Goal: Check status: Check status

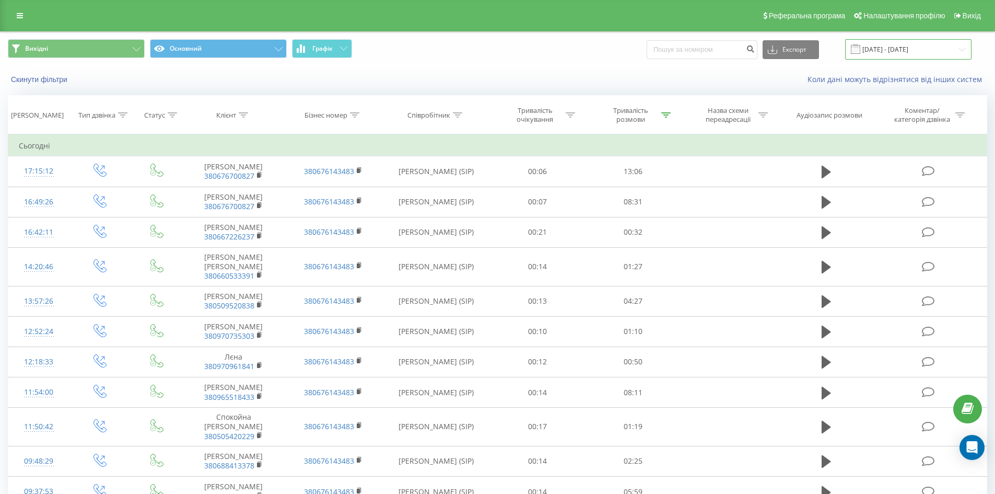
click at [890, 53] on input "[DATE] - [DATE]" at bounding box center [908, 49] width 126 height 20
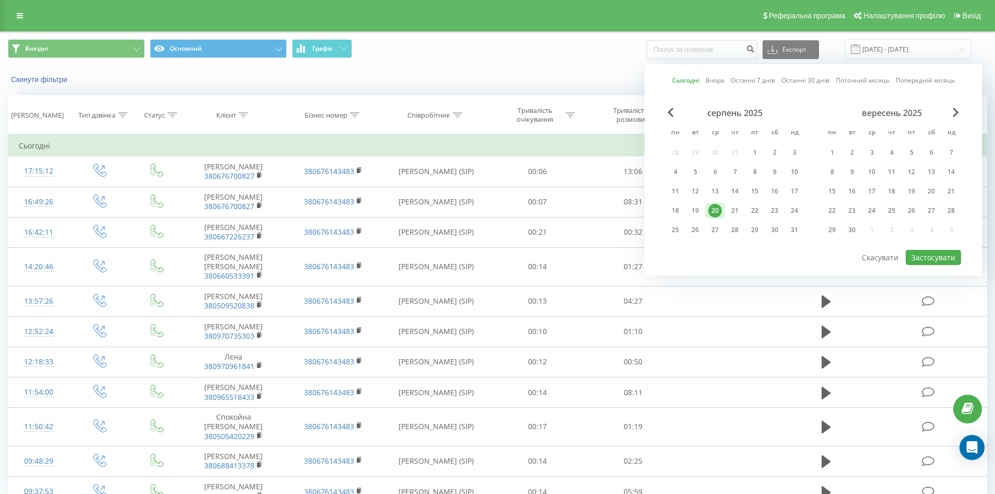
click at [718, 210] on div "20" at bounding box center [715, 211] width 14 height 14
click at [943, 251] on button "Застосувати" at bounding box center [933, 257] width 55 height 15
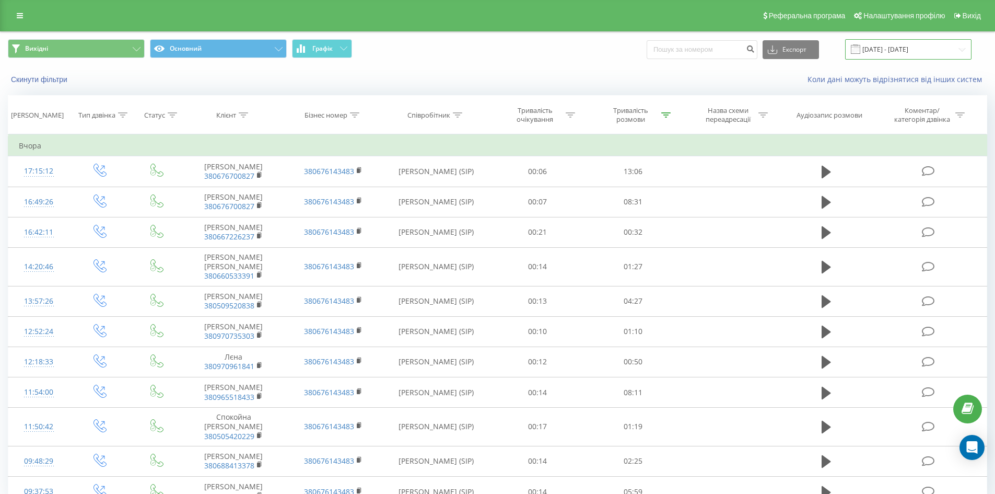
click at [897, 52] on input "[DATE] - [DATE]" at bounding box center [908, 49] width 126 height 20
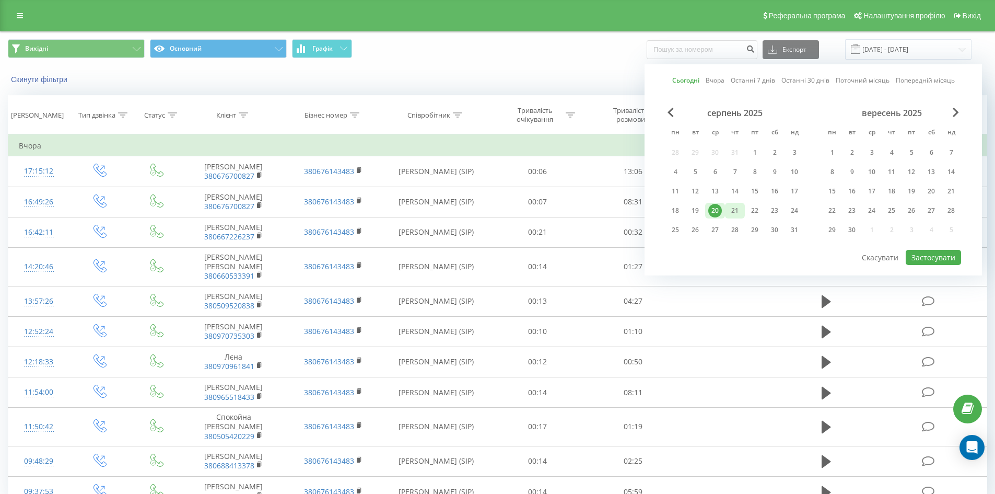
click at [739, 214] on div "21" at bounding box center [735, 211] width 14 height 14
click at [927, 262] on button "Застосувати" at bounding box center [933, 257] width 55 height 15
type input "[DATE] - [DATE]"
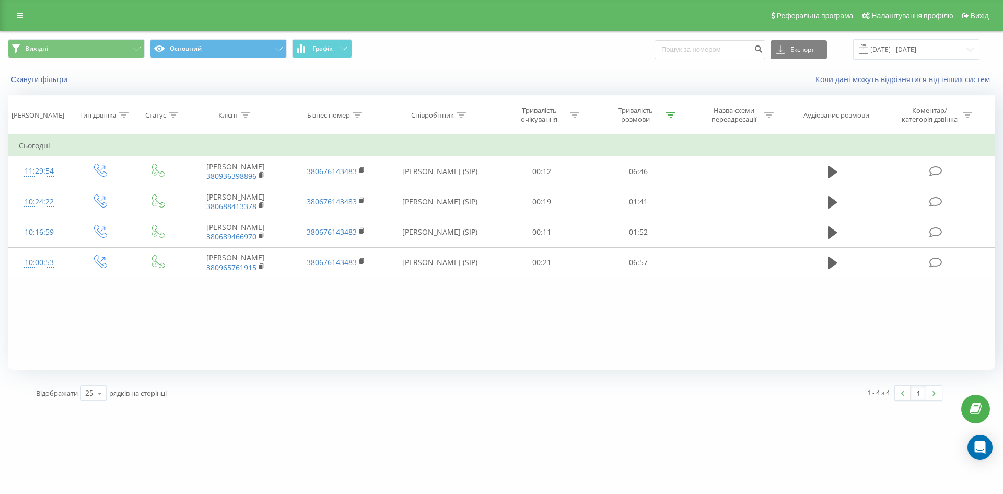
click at [276, 378] on div "Відображати 25 10 25 50 100 рядків на сторінці" at bounding box center [259, 393] width 461 height 30
click at [235, 329] on div "Фільтрувати за умовою Дорівнює Введіть значення Скасувати OK Фільтрувати за умо…" at bounding box center [501, 251] width 987 height 235
